Goal: Information Seeking & Learning: Learn about a topic

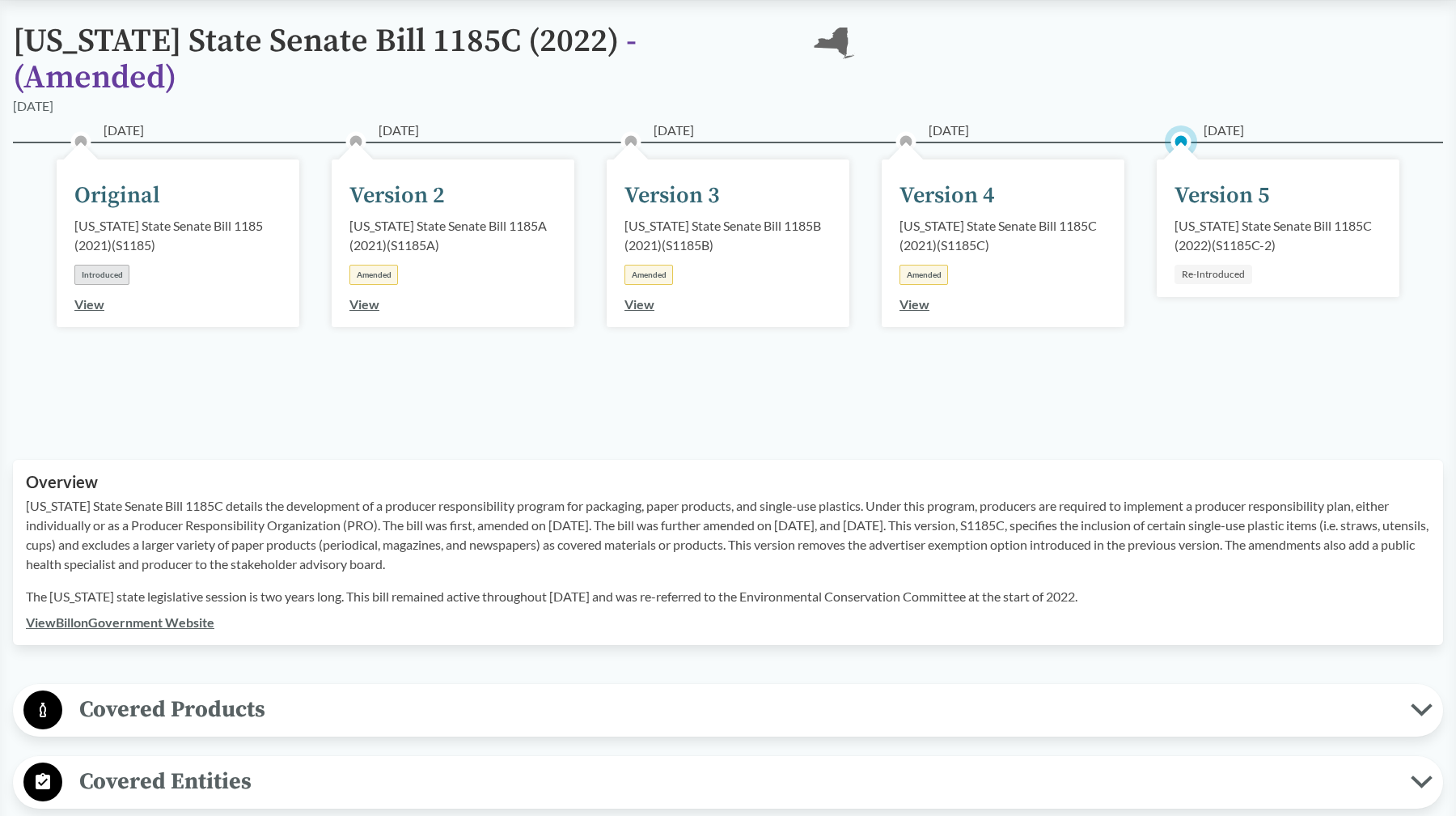
scroll to position [543, 0]
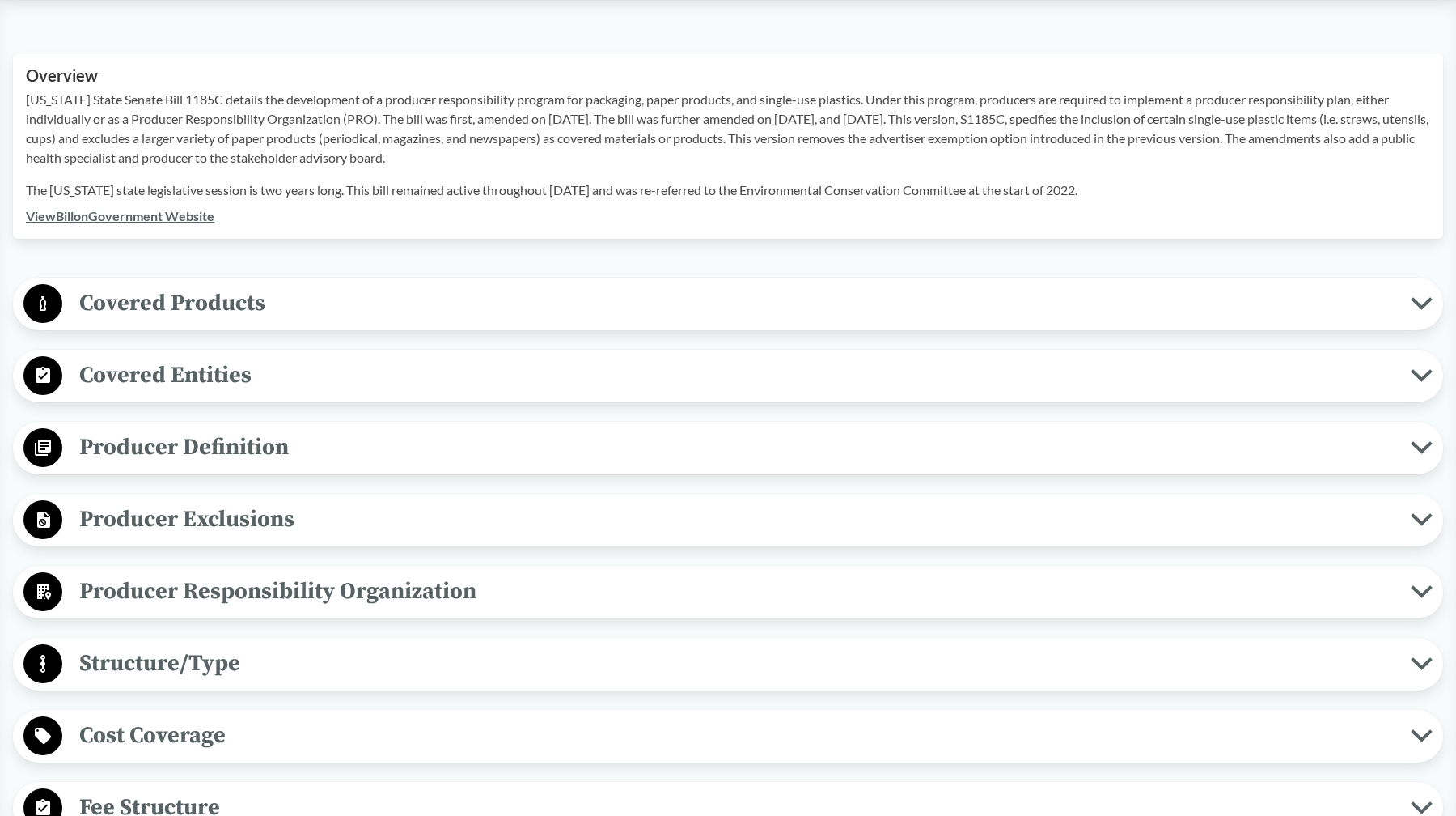
click at [240, 285] on span "Covered Products" at bounding box center [737, 303] width 1349 height 37
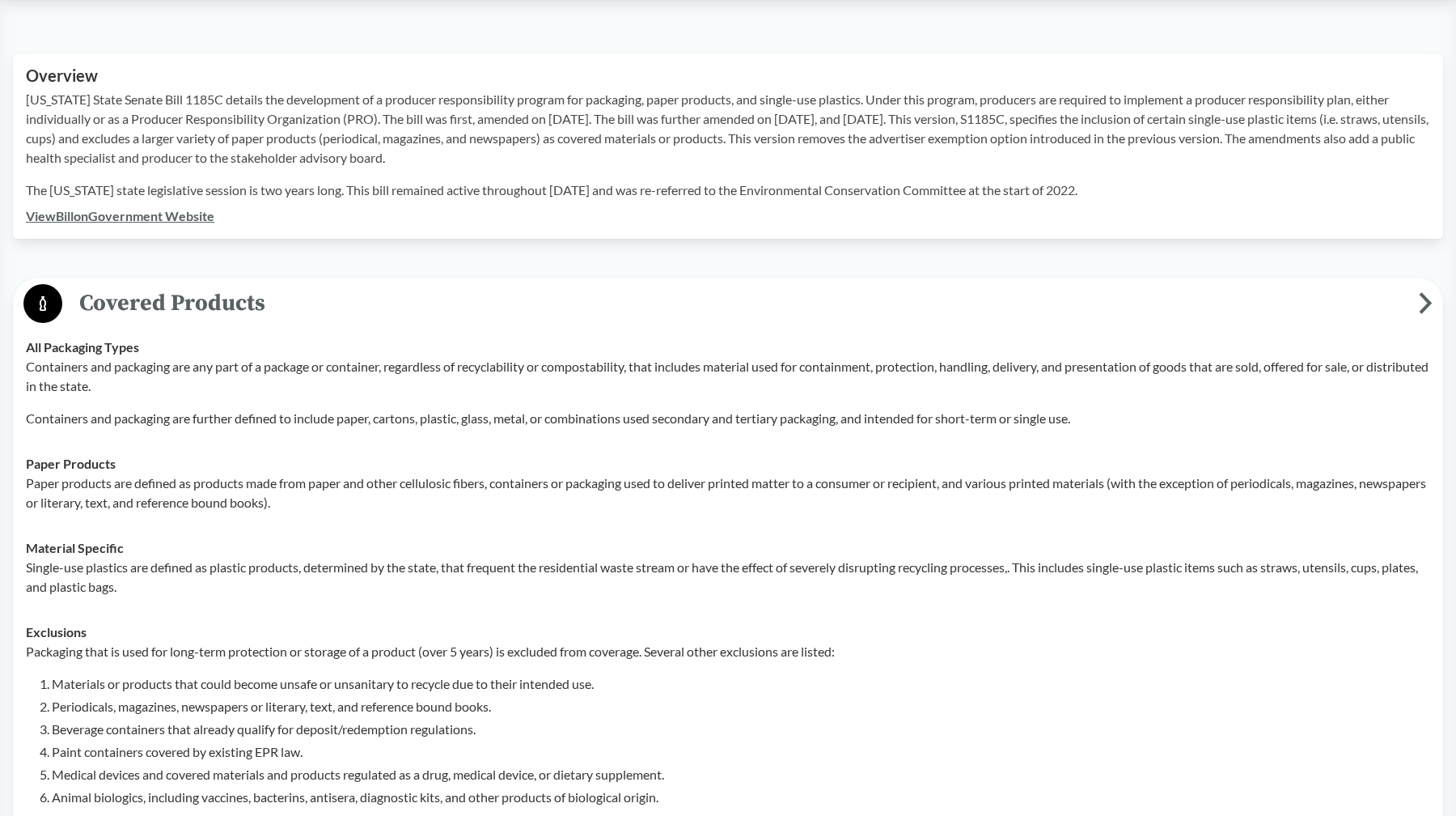
click at [240, 285] on span "Covered Products" at bounding box center [741, 303] width 1357 height 37
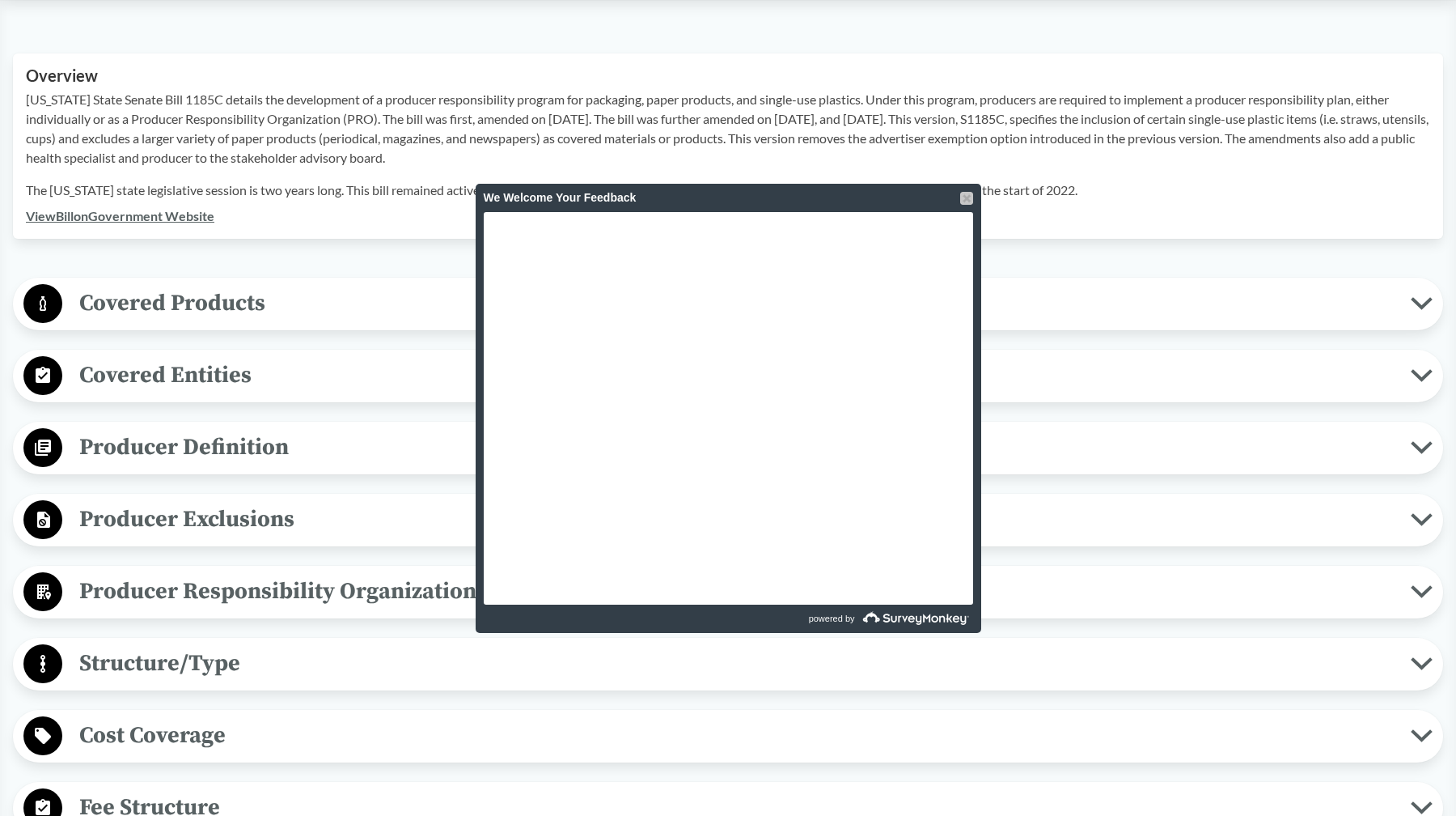
click at [968, 198] on div at bounding box center [966, 198] width 13 height 13
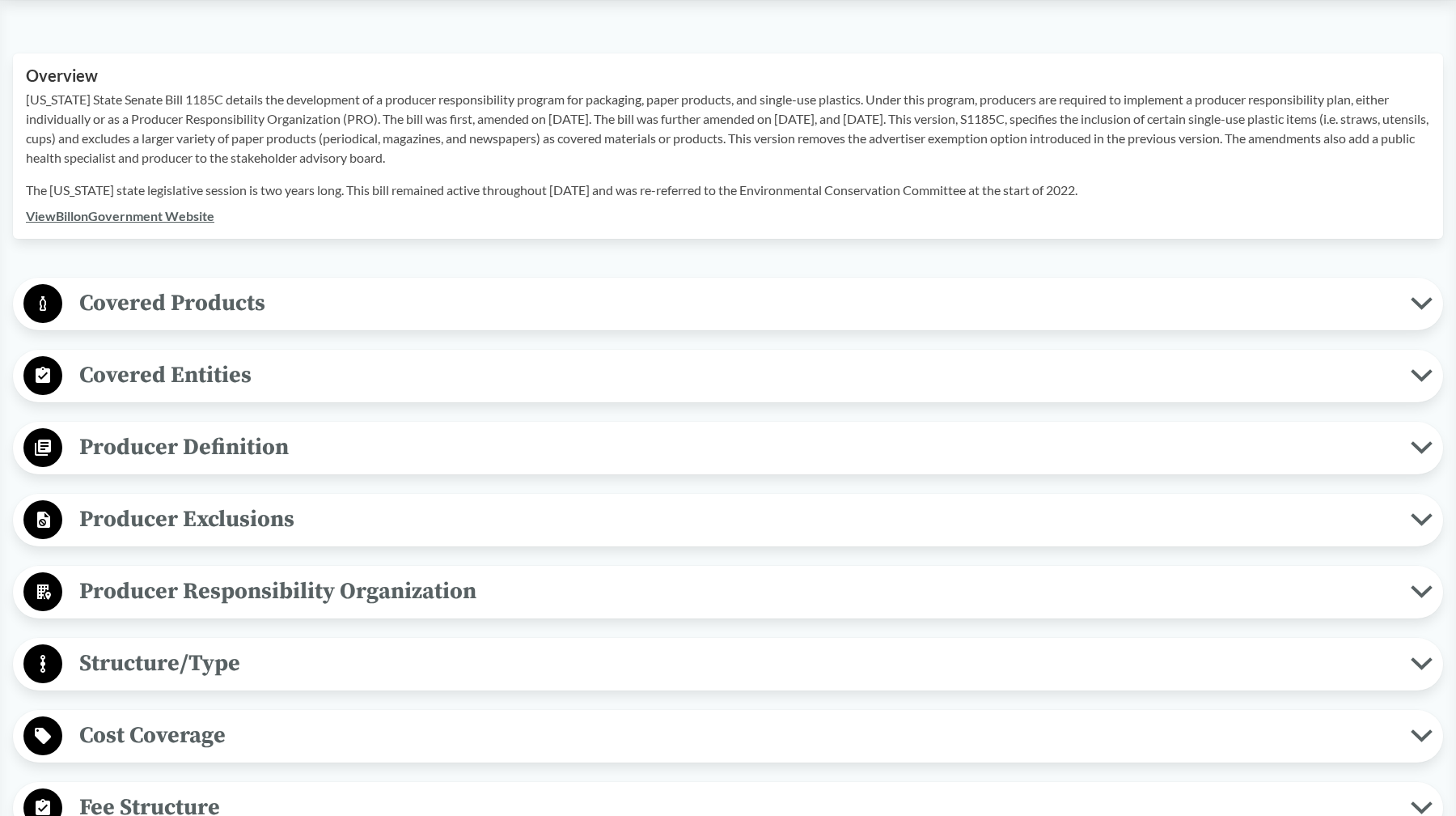
scroll to position [1300, 0]
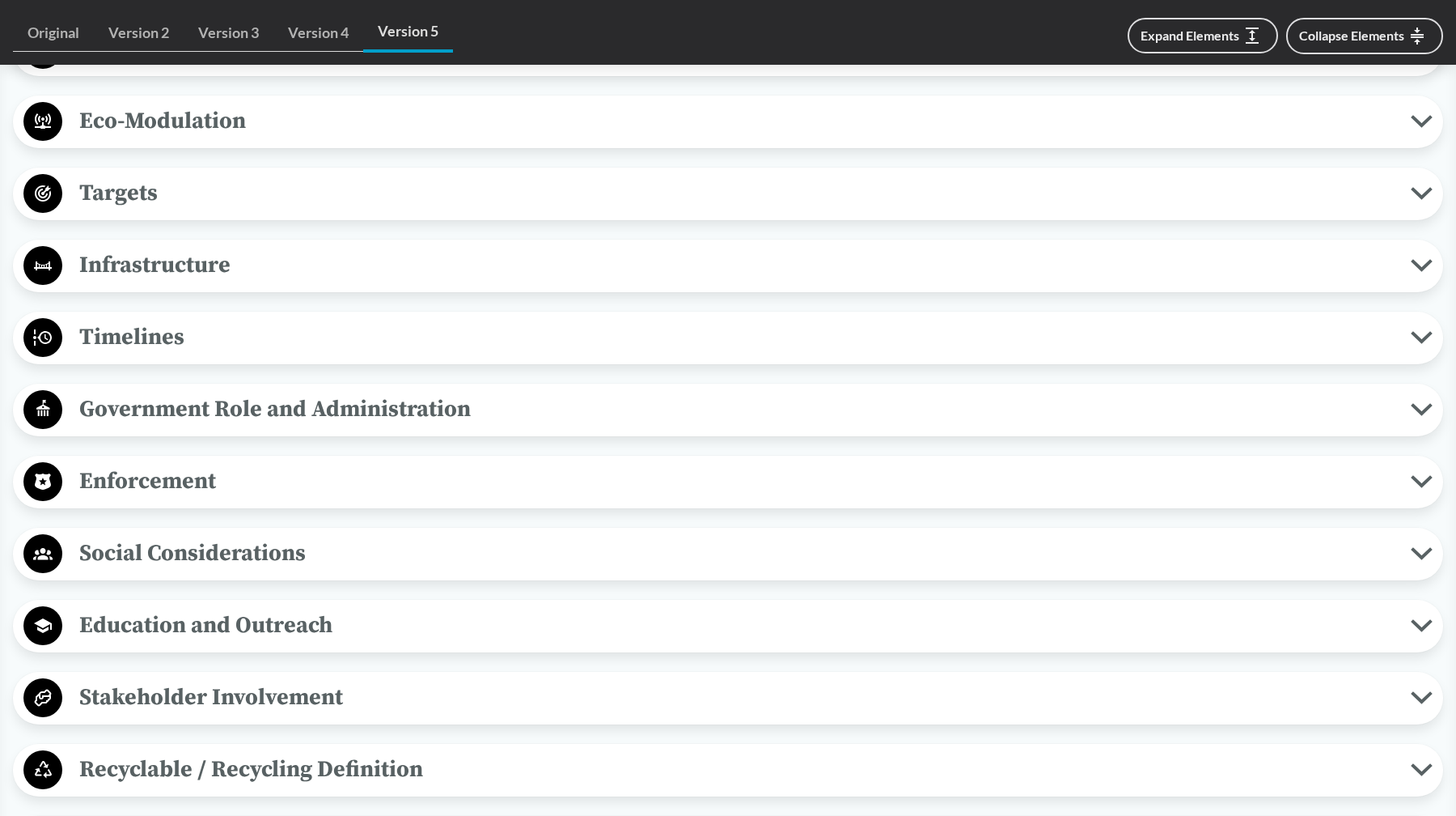
click at [540, 103] on span "Eco-Modulation" at bounding box center [737, 121] width 1349 height 37
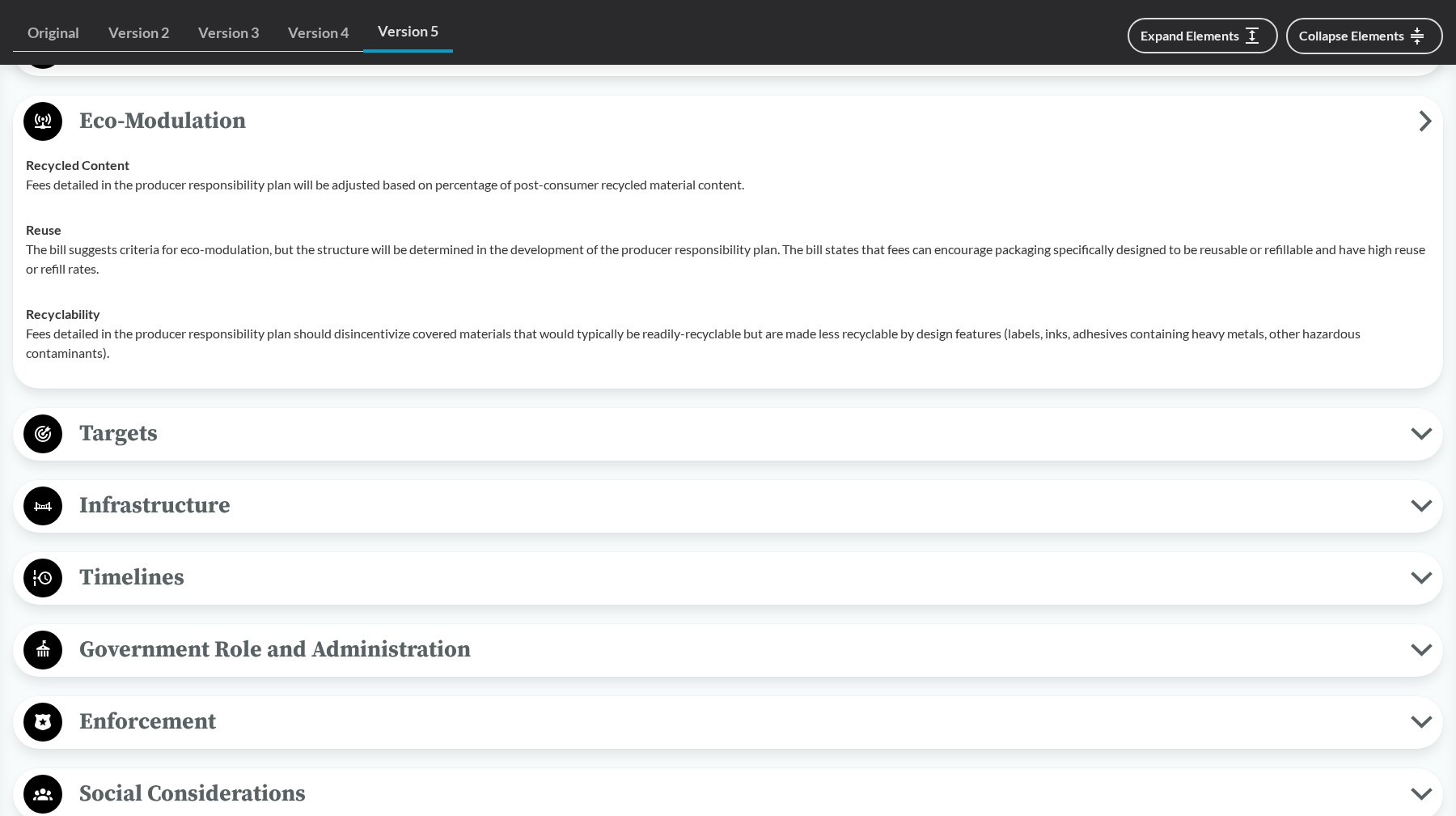
click at [140, 220] on div "Reuse The bill suggests criteria for eco-modulation, but the structure will be …" at bounding box center [728, 248] width 1404 height 58
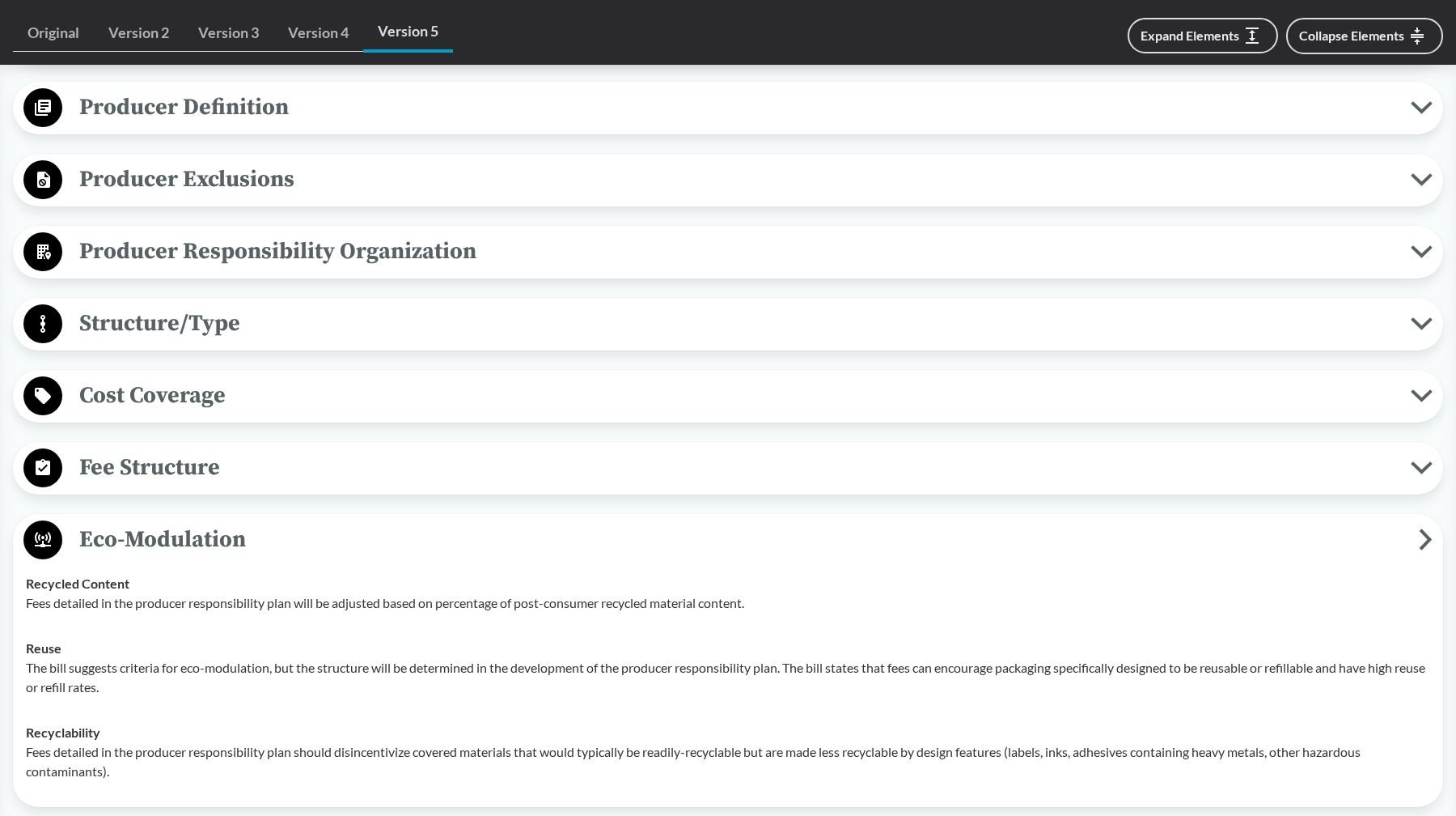
scroll to position [895, 0]
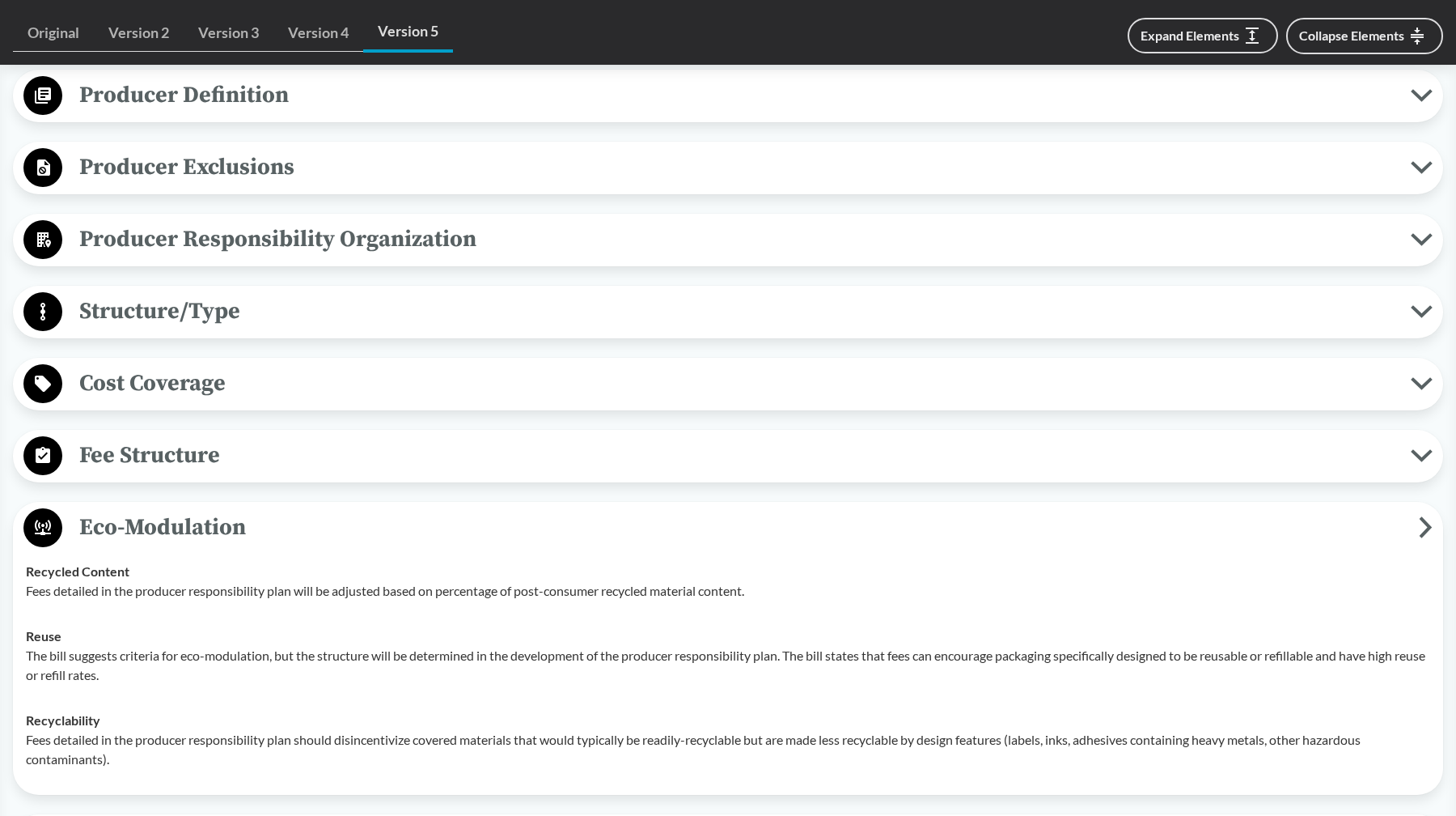
click at [258, 581] on p "Fees detailed in the producer responsibility plan will be adjusted based on per…" at bounding box center [728, 591] width 1404 height 20
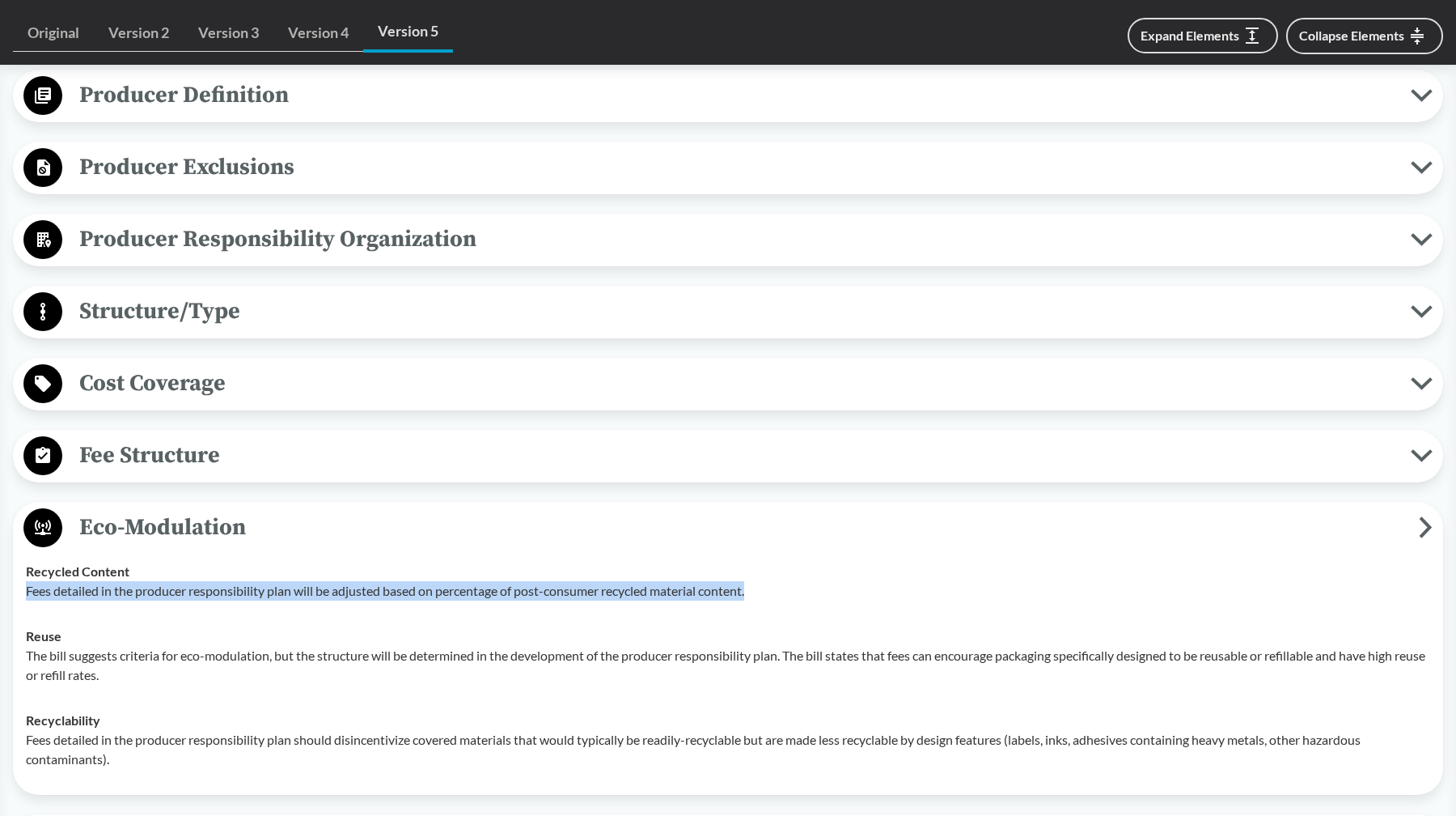
click at [258, 581] on p "Fees detailed in the producer responsibility plan will be adjusted based on per…" at bounding box center [728, 591] width 1404 height 20
copy p "Fees detailed in the producer responsibility plan will be adjusted based on per…"
